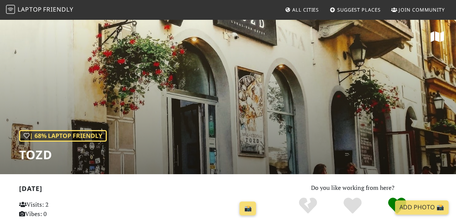
click at [168, 100] on div "| 68% Laptop Friendly Tozd" at bounding box center [228, 97] width 456 height 156
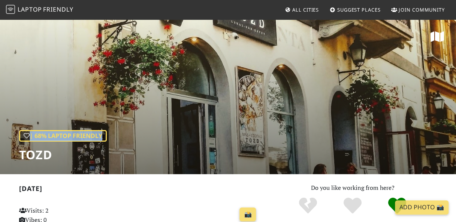
drag, startPoint x: 0, startPoint y: 0, endPoint x: 153, endPoint y: 102, distance: 183.9
click at [153, 102] on div "| 68% Laptop Friendly Tozd" at bounding box center [228, 97] width 456 height 156
click at [226, 94] on div "| 68% Laptop Friendly Tozd" at bounding box center [228, 97] width 456 height 156
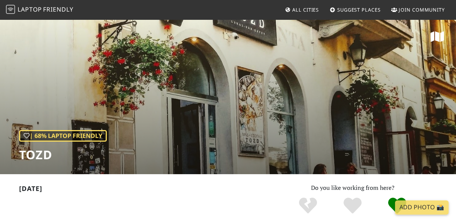
click at [212, 107] on div "| 68% Laptop Friendly Tozd" at bounding box center [228, 97] width 456 height 156
click at [206, 116] on div "| 68% Laptop Friendly Tozd" at bounding box center [228, 97] width 456 height 156
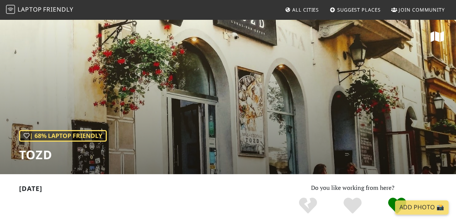
drag, startPoint x: 215, startPoint y: 121, endPoint x: 215, endPoint y: 126, distance: 5.6
click at [215, 126] on div "| 68% Laptop Friendly Tozd" at bounding box center [228, 97] width 456 height 156
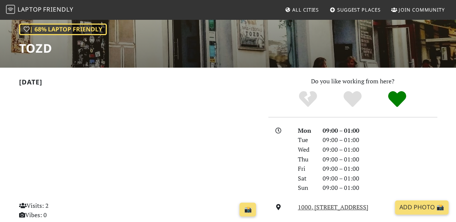
scroll to position [75, 0]
